Goal: Answer question/provide support: Share knowledge or assist other users

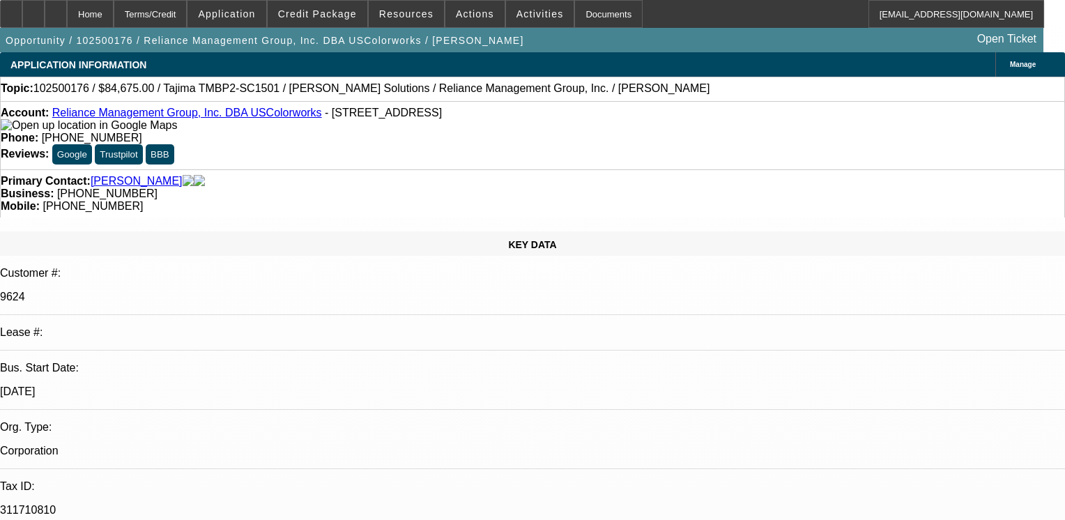
select select "0"
select select "2"
select select "0"
select select "6"
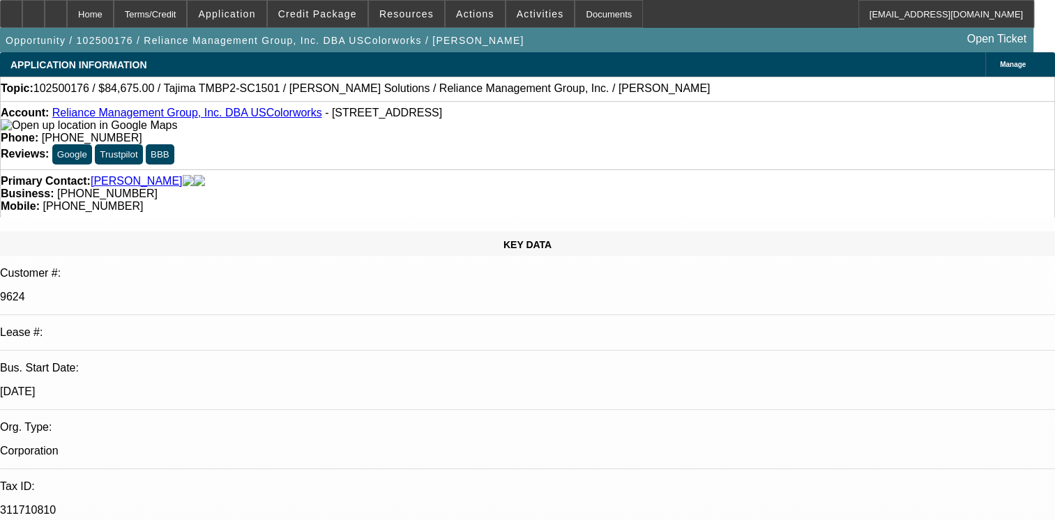
radio input "true"
paste textarea "01,02,03.04,05,06,09,11 & 12 ARE SOLD DEALS NO HISTORY WITH BEACON/07- CTIVE SE…"
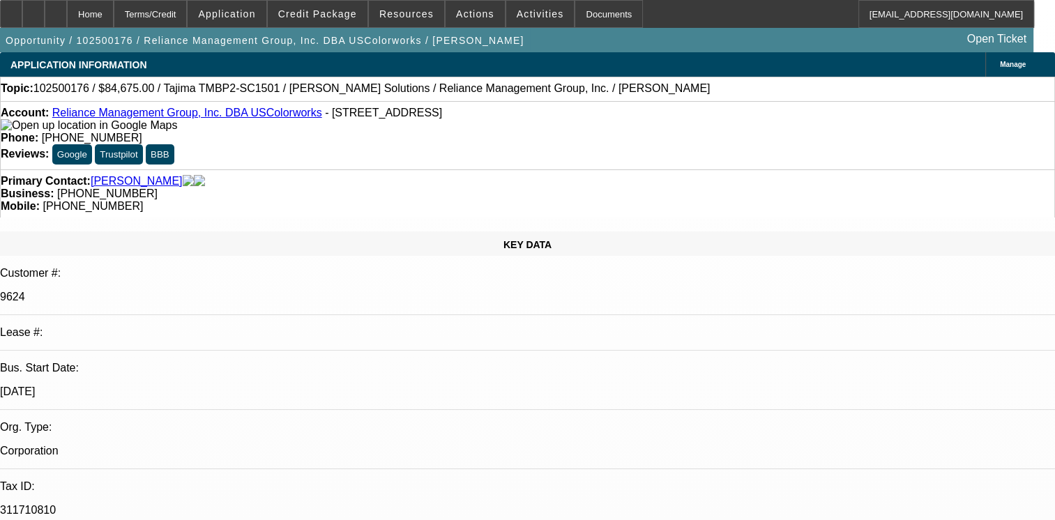
scroll to position [114, 0]
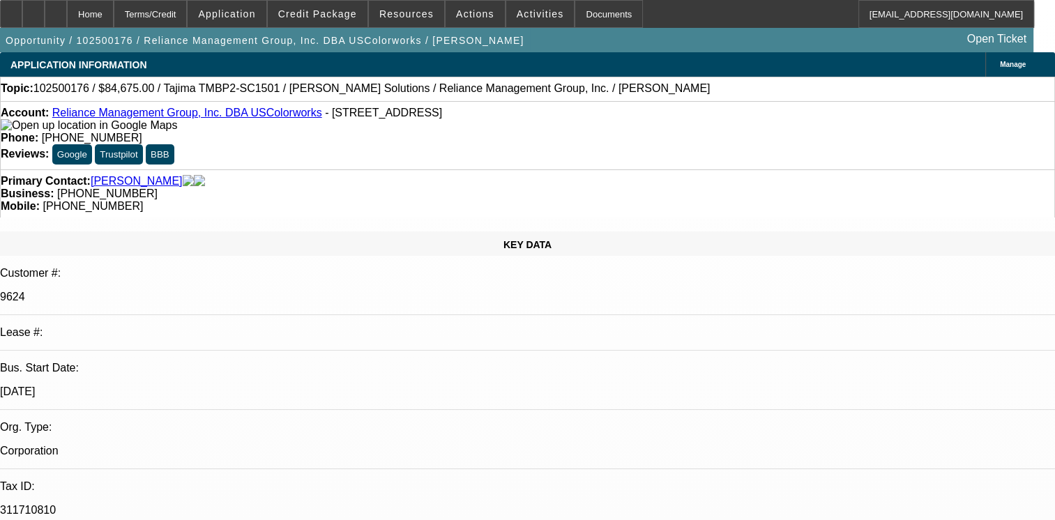
type textarea "01,02,03.04,05,06,09,11 & 12 ARE SOLD DEALS NO HISTORY WITH BEACON/07- ACTIVE S…"
radio input "false"
radio input "true"
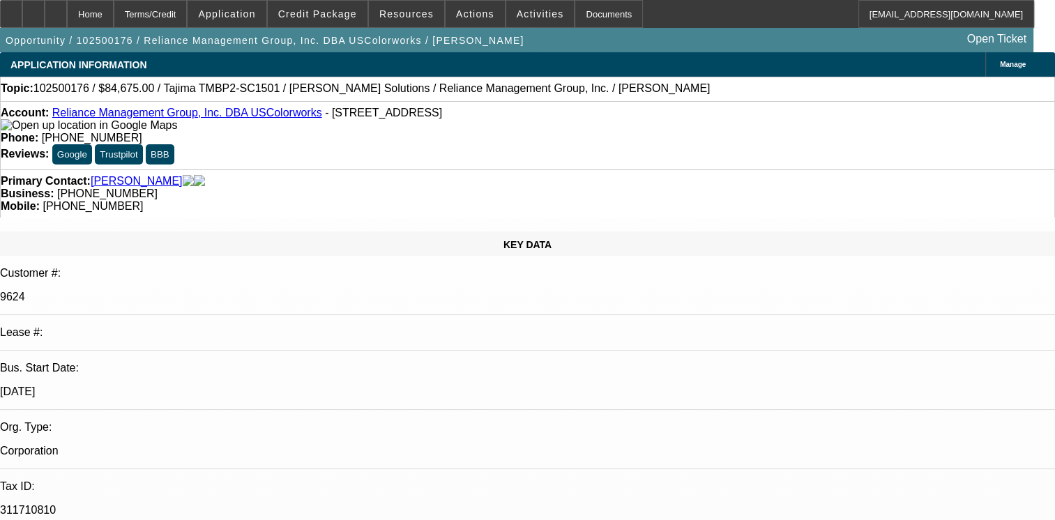
scroll to position [0, 0]
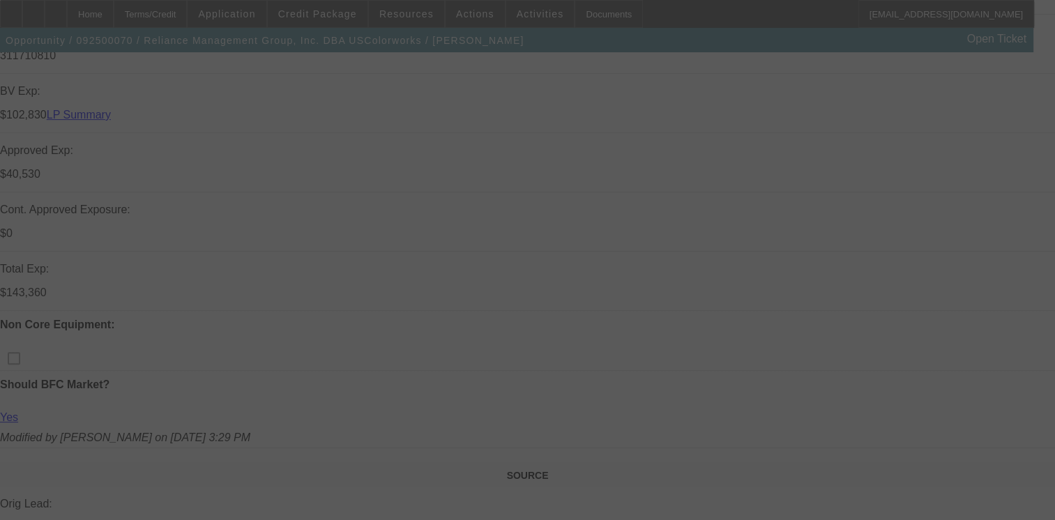
scroll to position [910, 0]
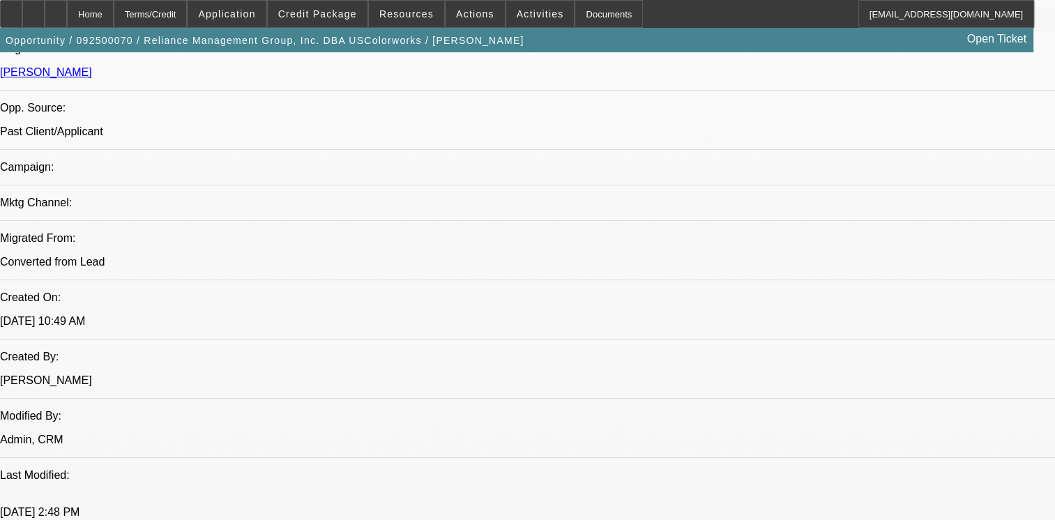
select select "0"
select select "2"
select select "0"
select select "2"
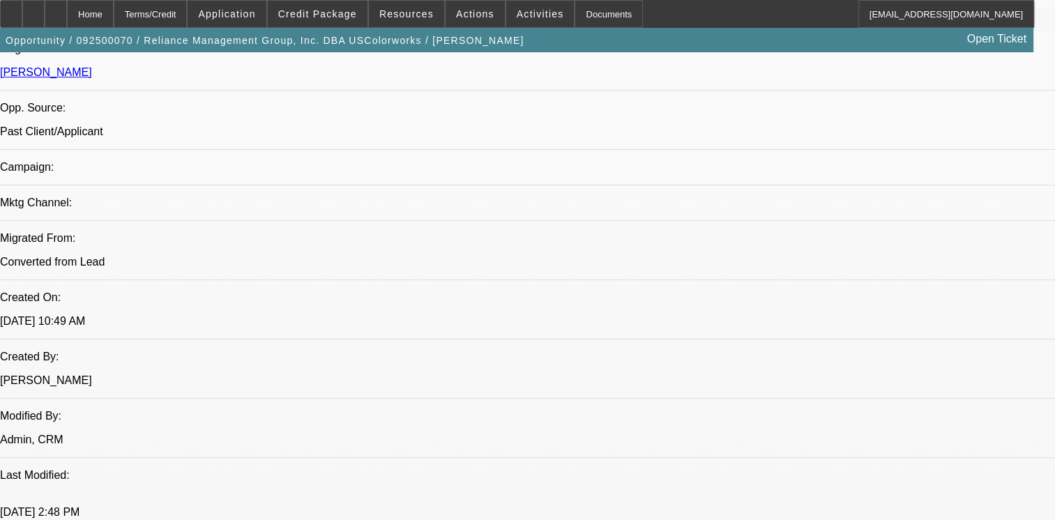
select select "0"
select select "2"
select select "0"
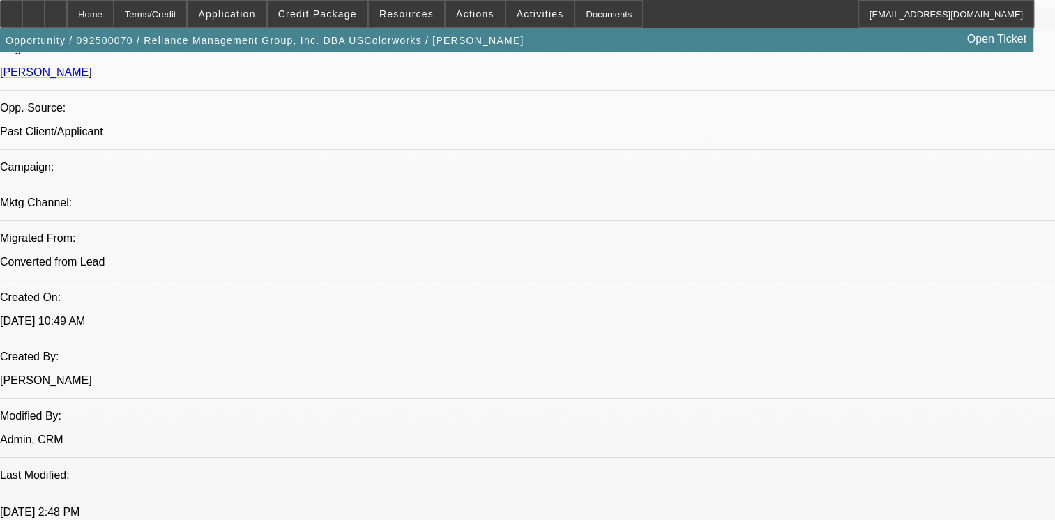
select select "2"
select select "0"
select select "1"
select select "2"
select select "6"
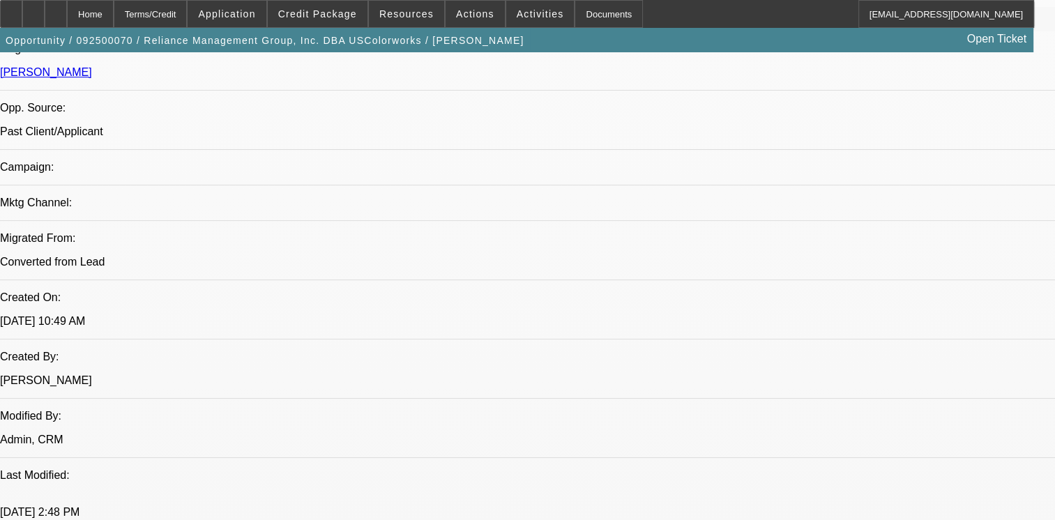
select select "1"
select select "2"
select select "6"
select select "1"
select select "2"
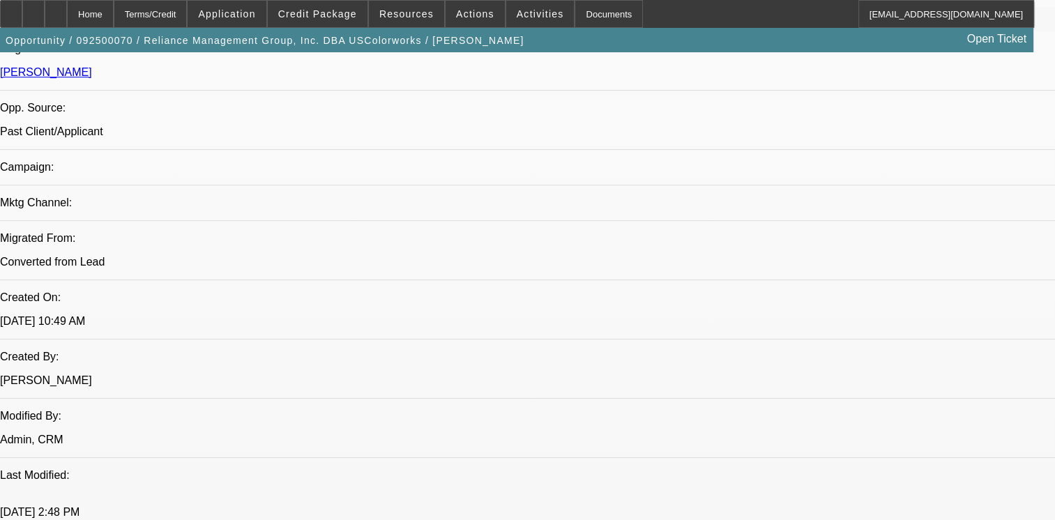
select select "6"
select select "1"
select select "2"
select select "6"
drag, startPoint x: 256, startPoint y: 345, endPoint x: 176, endPoint y: 392, distance: 92.8
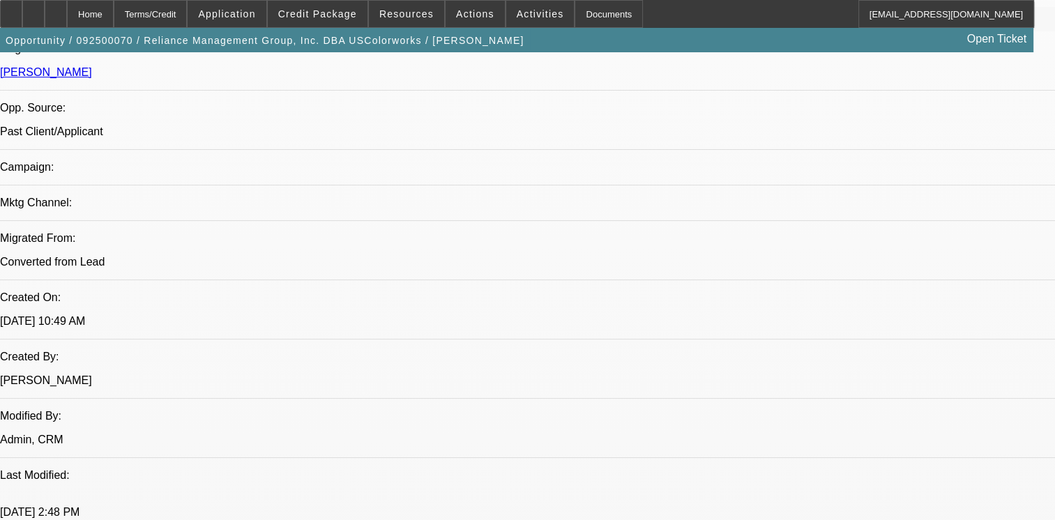
copy div "01,02,03.04,05,06,09,11 & 12 ARE SOLD DEALS NO HISTORY WITH BEACON/07- CTIVE SE…"
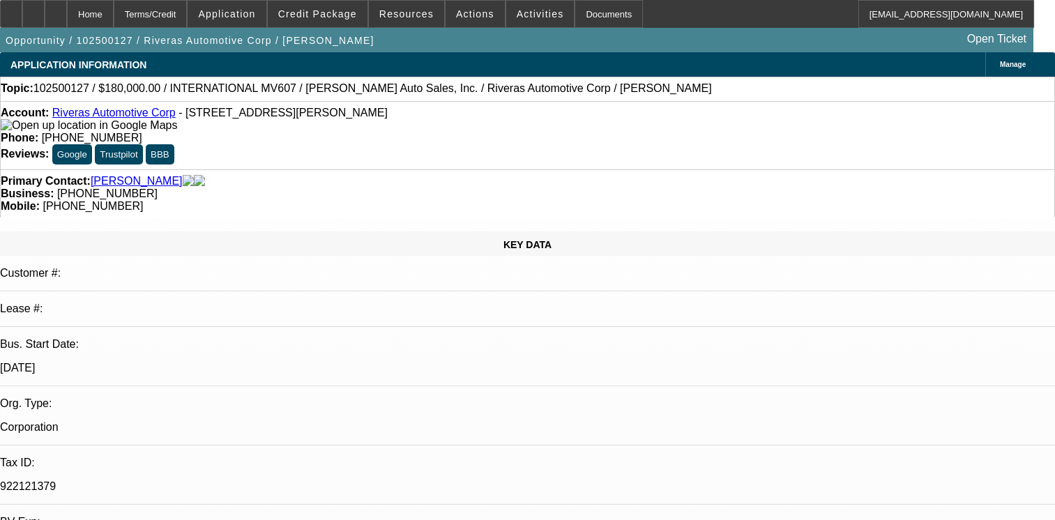
select select "0"
select select "6"
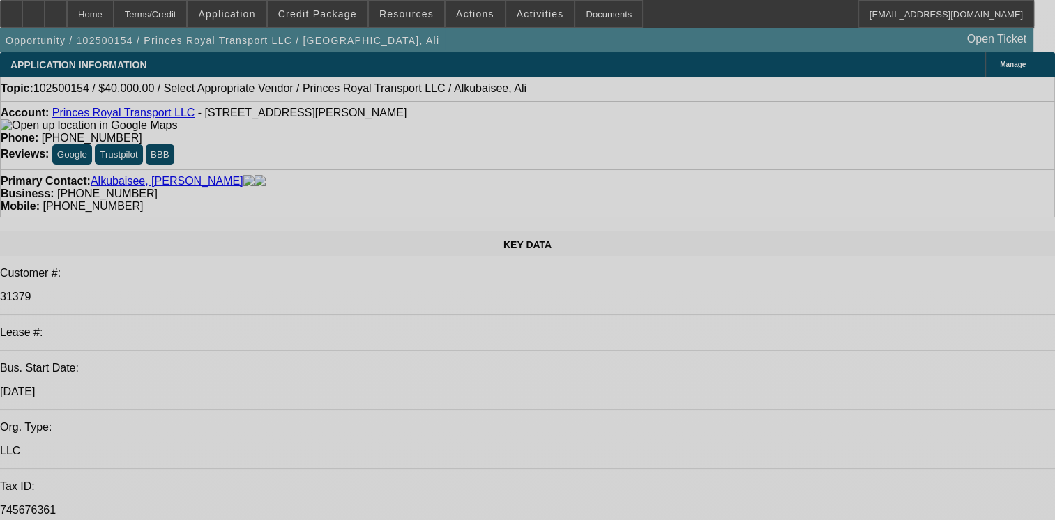
select select "0"
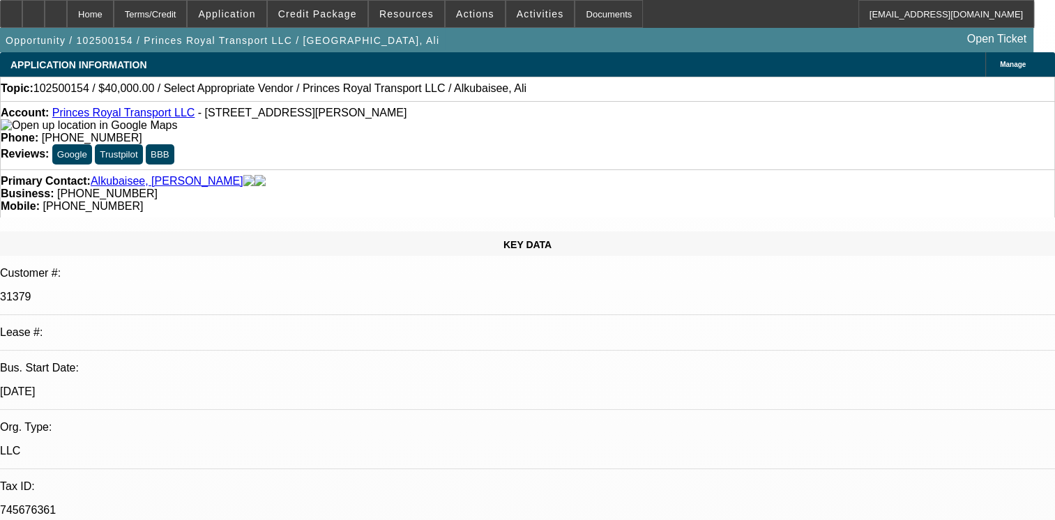
select select "2"
select select "0.1"
select select "4"
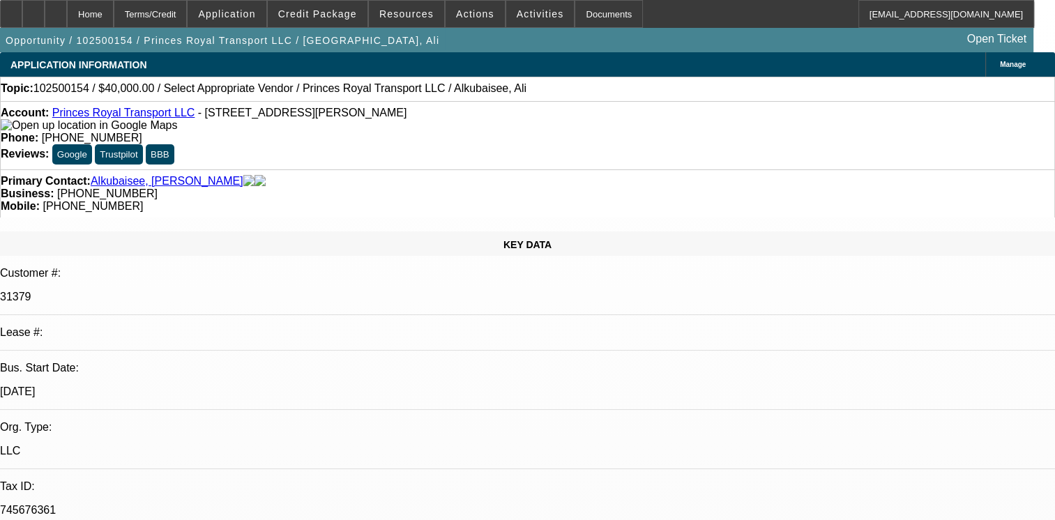
radio input "true"
type textarea "01- PAID OFF BFC DEAL, ONLY 4 PAYMENTS MADE SO NOT MUCH HISTORY TO MAKE AN OPIN…"
radio input "true"
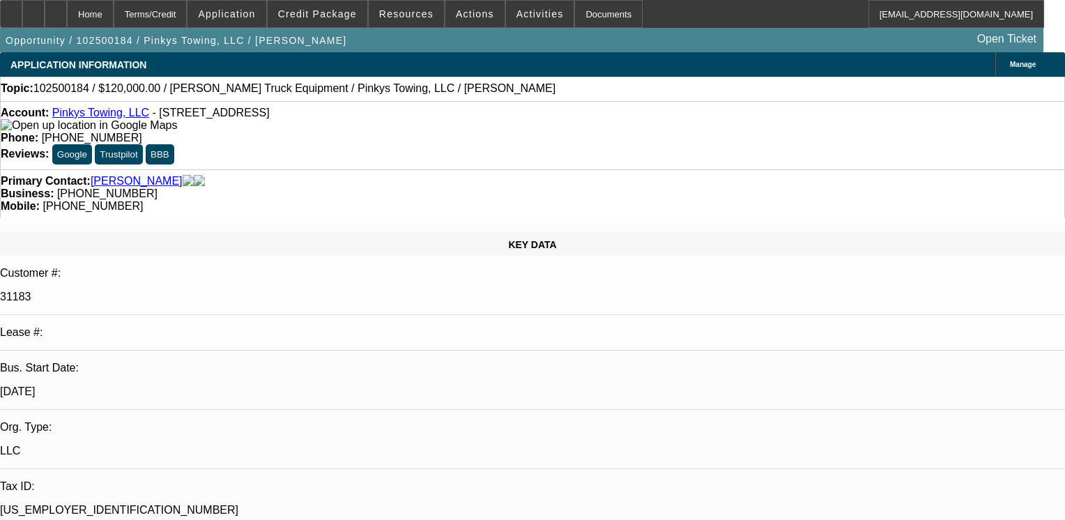
select select "0"
select select "2"
select select "0.1"
select select "4"
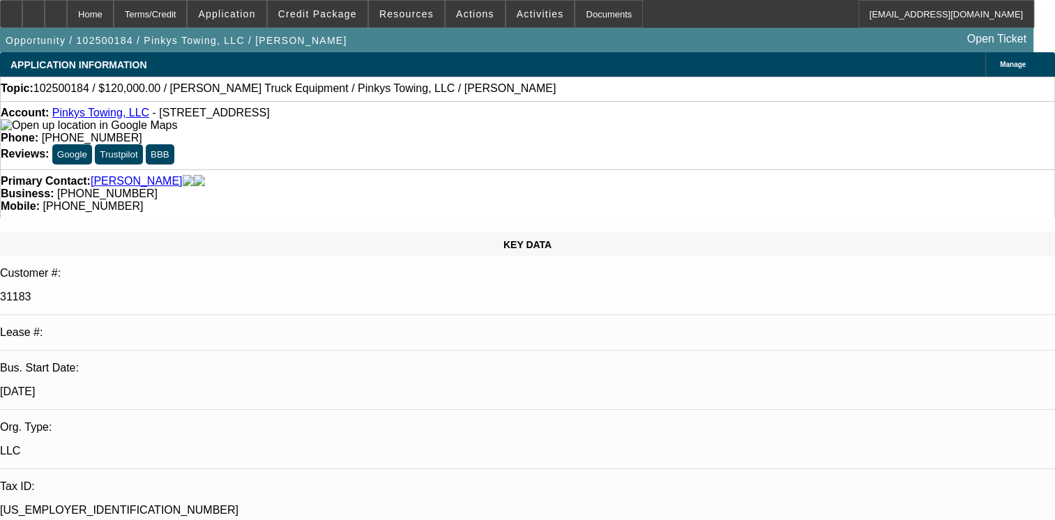
type textarea "01- PAID OFF BFC DEAL, PAYMENTS MADE O N TIME/02- ACTIVE BFC DEAL PAYMENTS MAD …"
radio input "true"
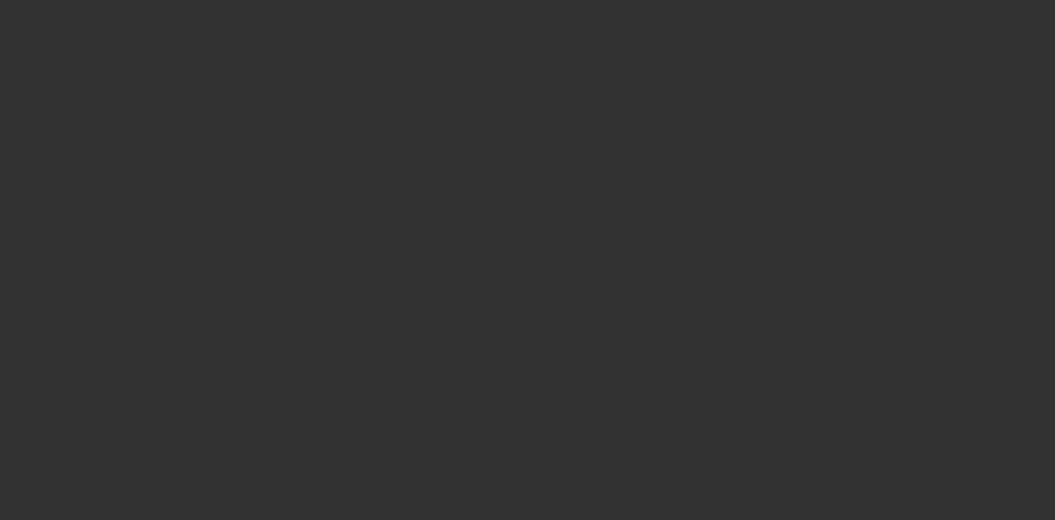
scroll to position [0, 0]
